Goal: Information Seeking & Learning: Learn about a topic

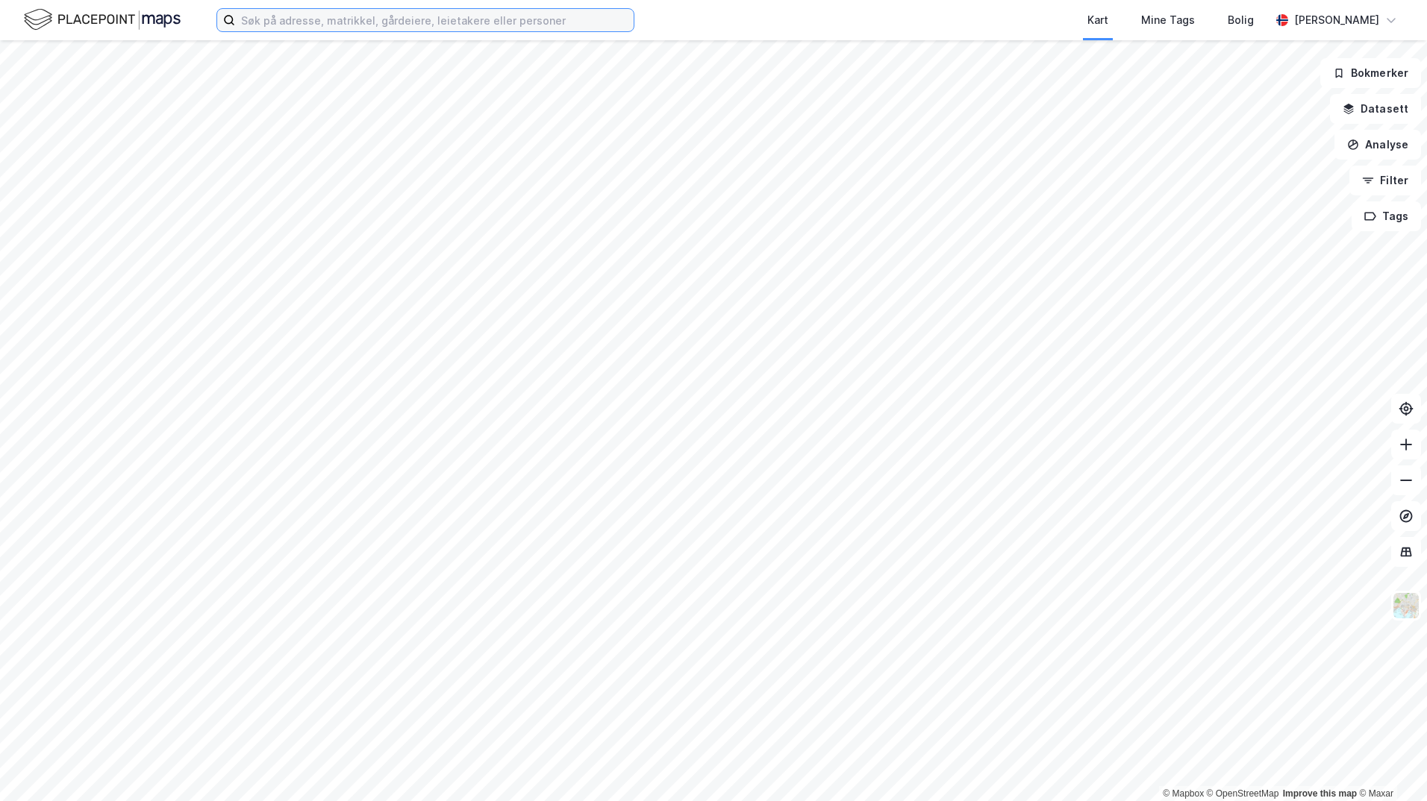
click at [278, 20] on input at bounding box center [434, 20] width 399 height 22
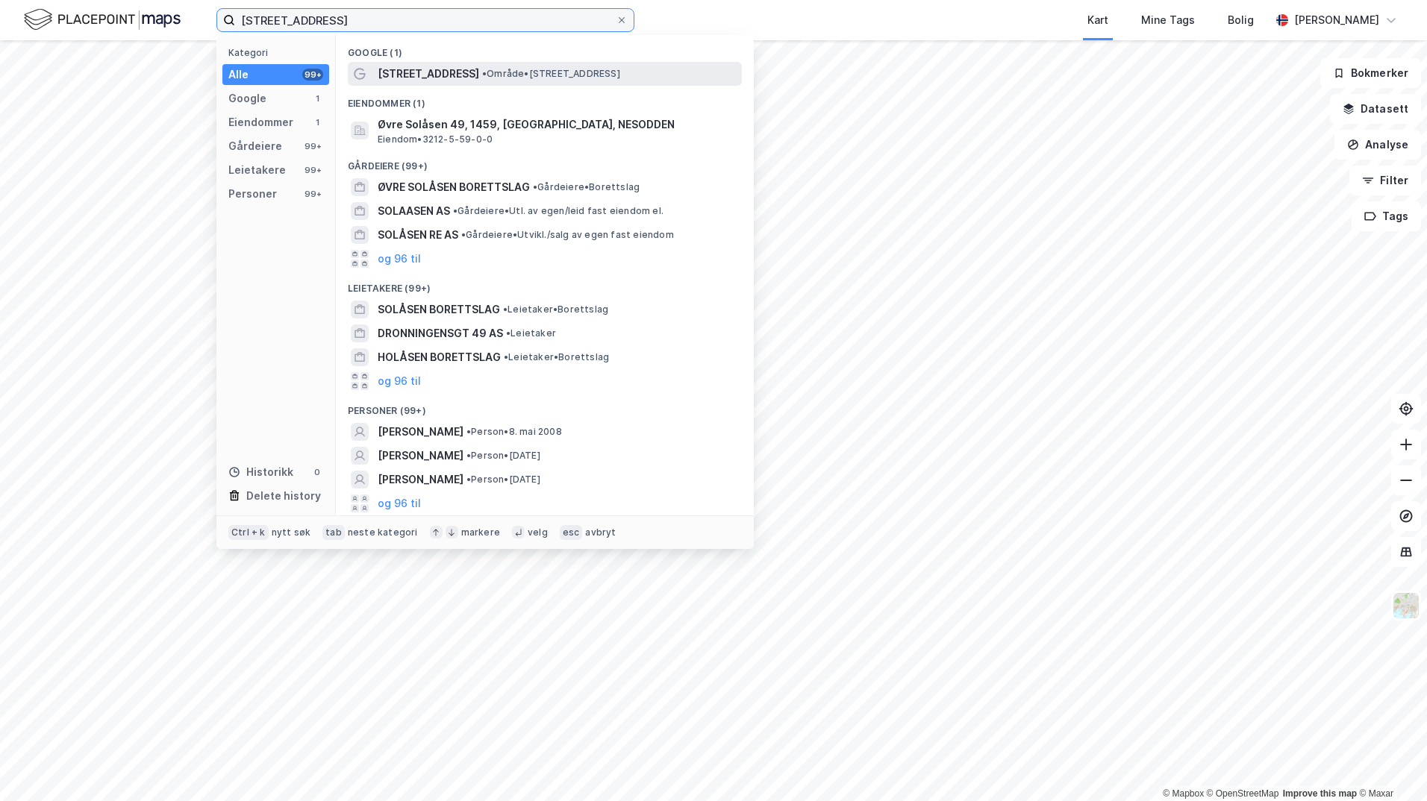
type input "[STREET_ADDRESS]"
click at [402, 65] on span "[STREET_ADDRESS]" at bounding box center [428, 74] width 101 height 18
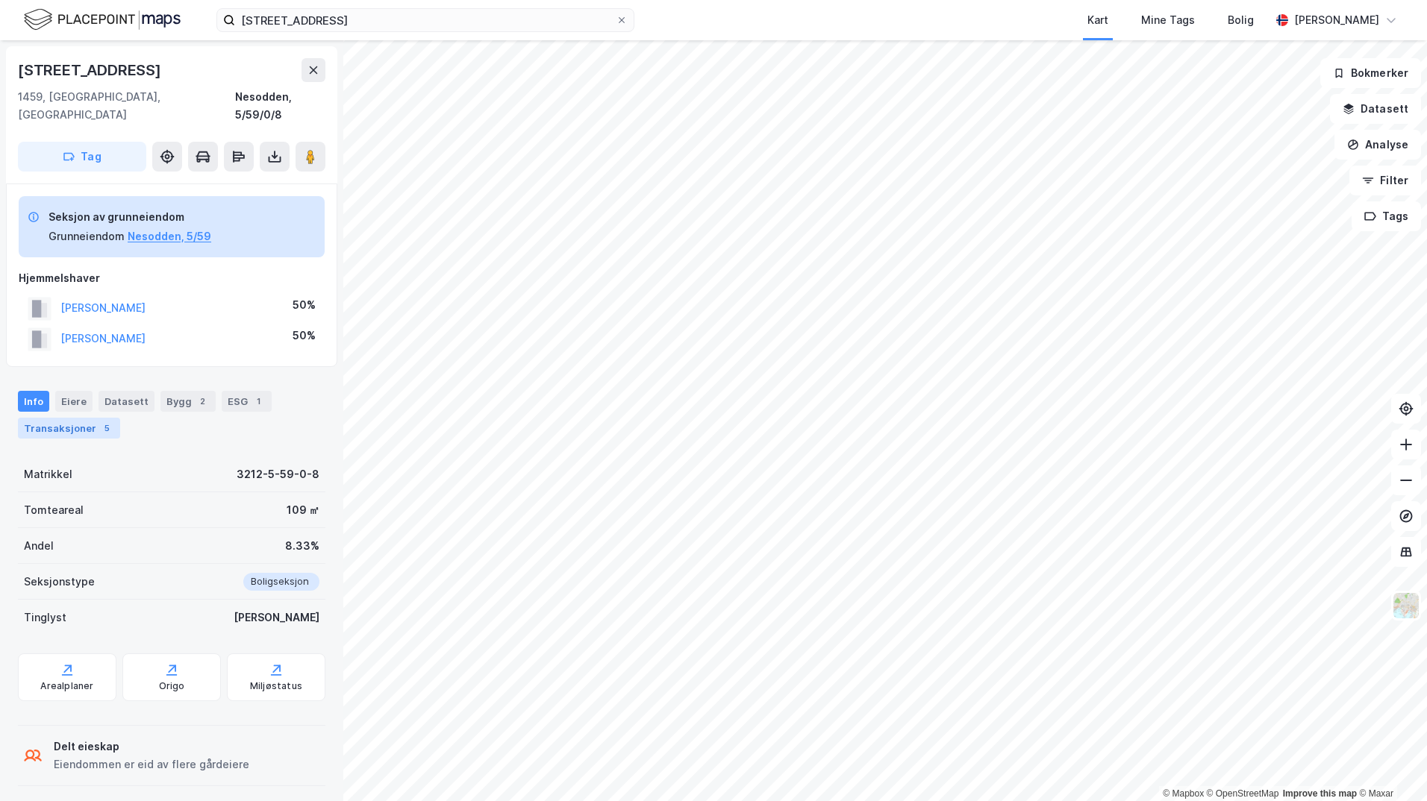
click at [75, 418] on div "Transaksjoner 5" at bounding box center [69, 428] width 102 height 21
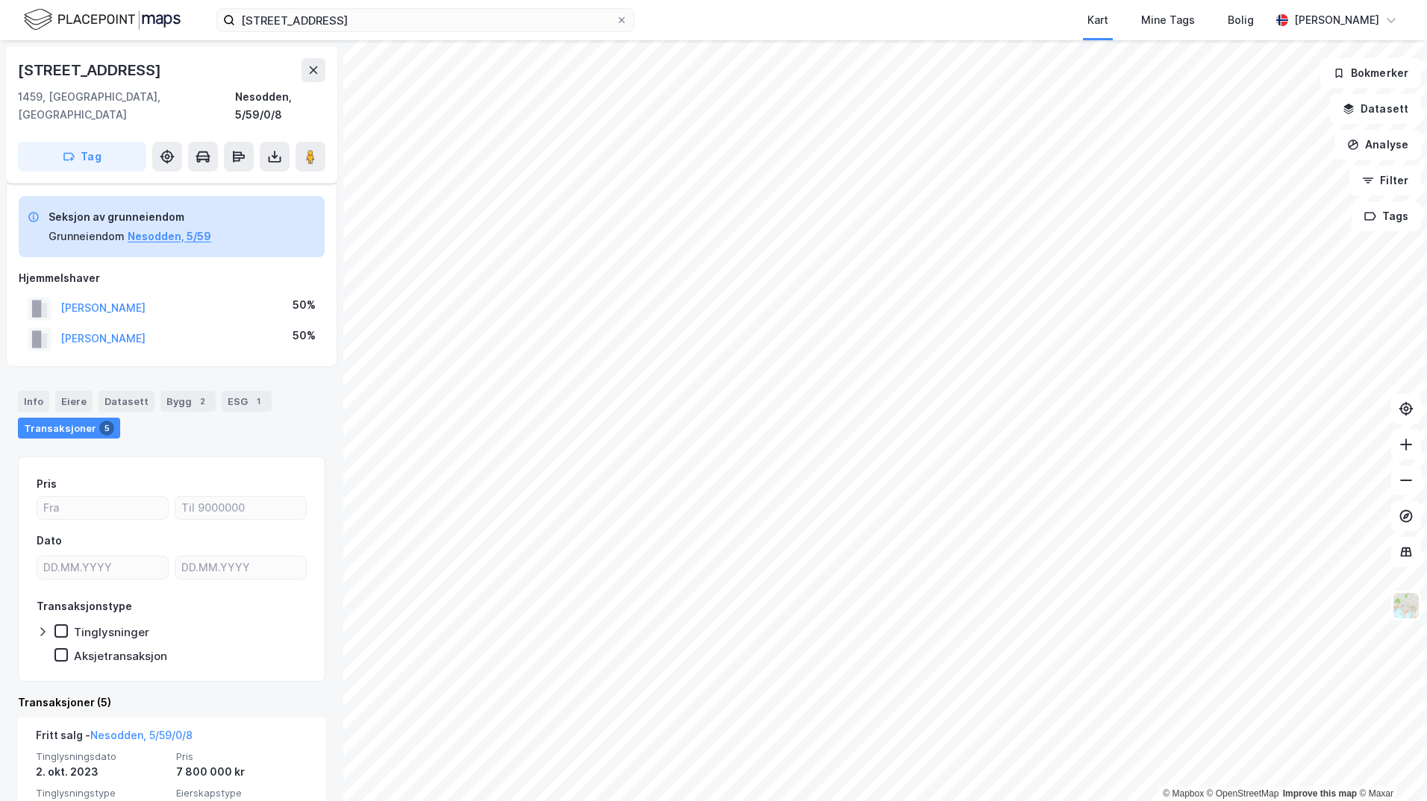
scroll to position [115, 0]
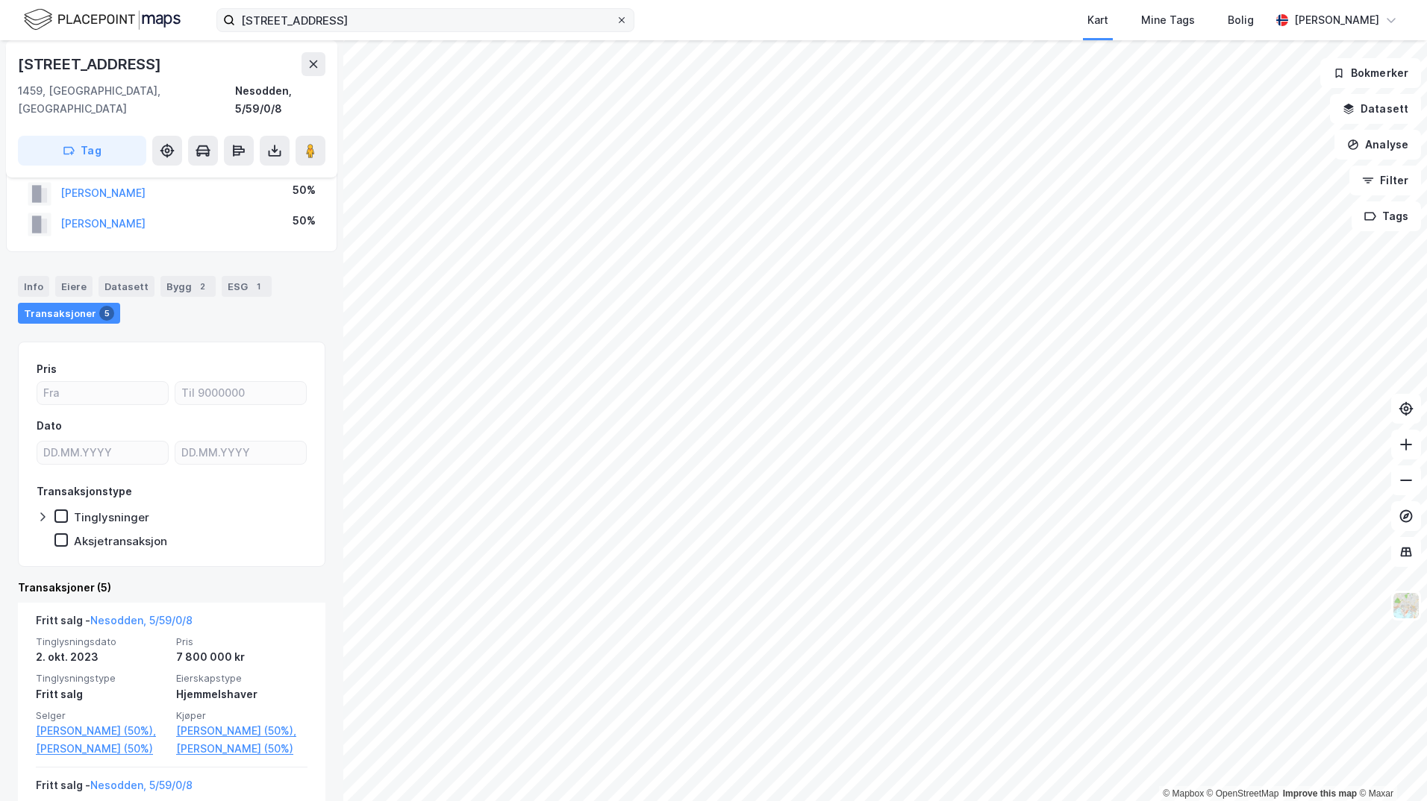
click at [625, 19] on icon at bounding box center [621, 20] width 9 height 9
click at [616, 19] on input "[STREET_ADDRESS]" at bounding box center [425, 20] width 381 height 22
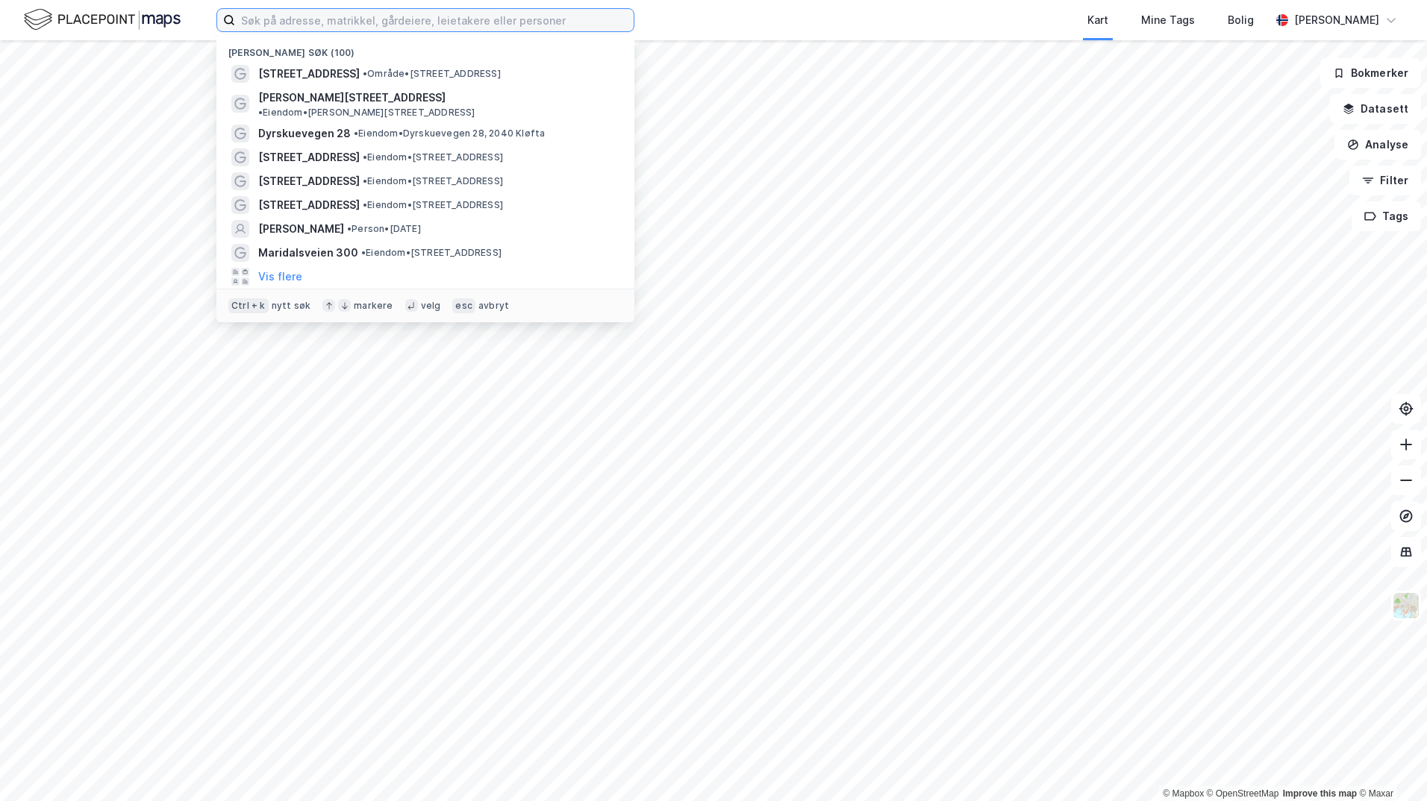
click at [525, 22] on input at bounding box center [434, 20] width 399 height 22
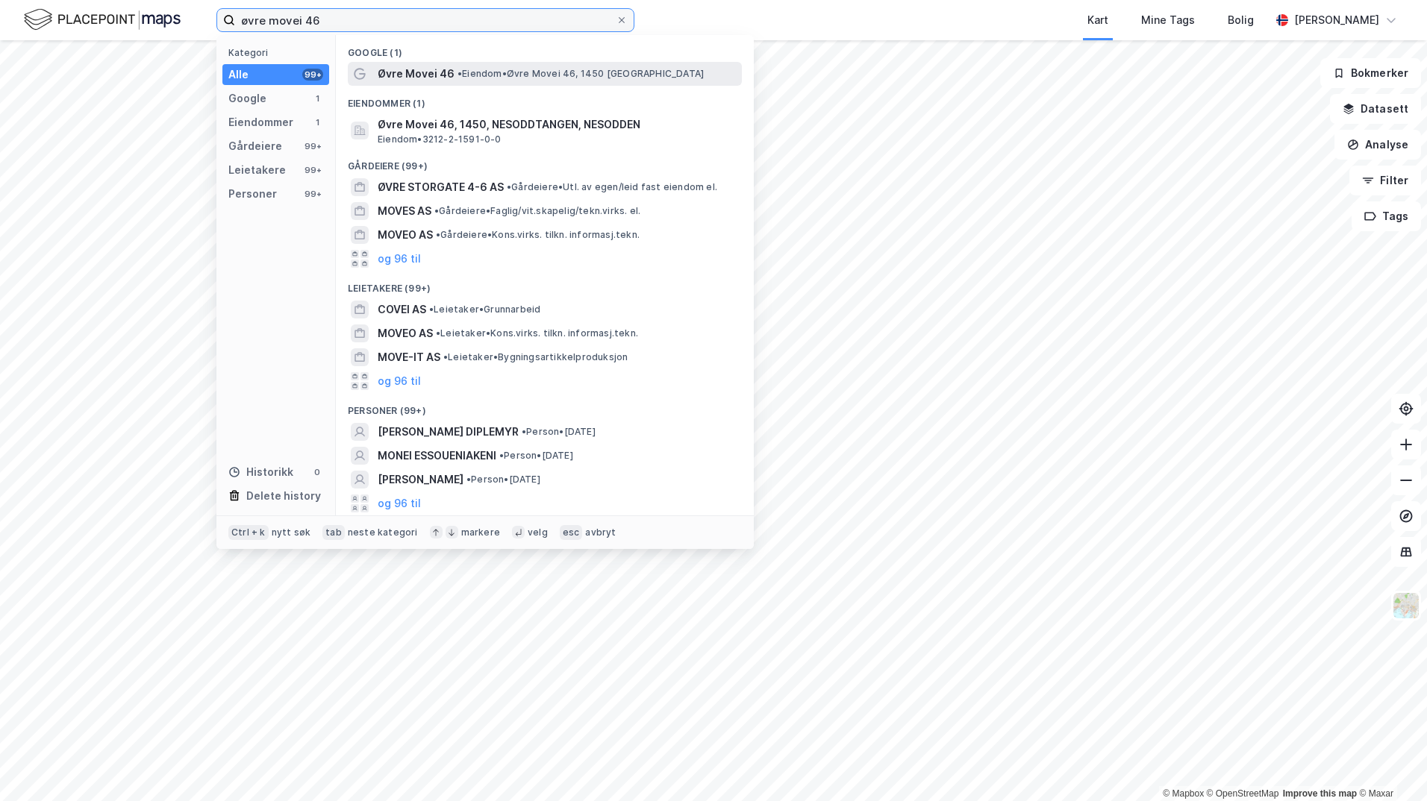
type input "øvre movei 46"
click at [483, 75] on span "• Eiendom • Øvre Movei 46, 1450 [GEOGRAPHIC_DATA]" at bounding box center [580, 74] width 246 height 12
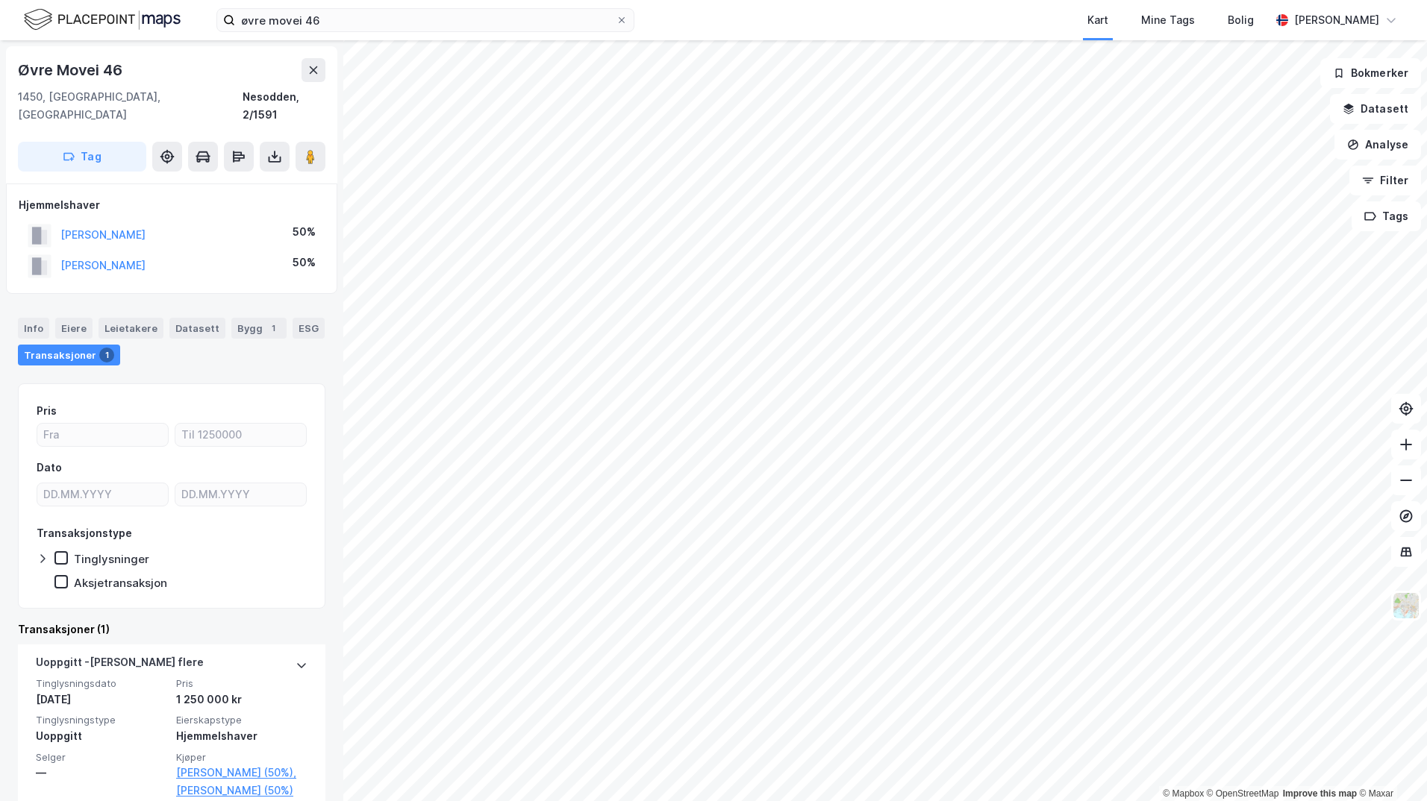
click at [945, 367] on div "© Mapbox © OpenStreetMap Improve this map © [PERSON_NAME] Movei 46 1450, [GEOGR…" at bounding box center [713, 420] width 1427 height 761
click at [878, 313] on div "© Mapbox © OpenStreetMap Improve this map © [PERSON_NAME] Movei 46 1450, [GEOGR…" at bounding box center [713, 420] width 1427 height 761
click at [308, 149] on button at bounding box center [311, 157] width 30 height 30
